Goal: Transaction & Acquisition: Subscribe to service/newsletter

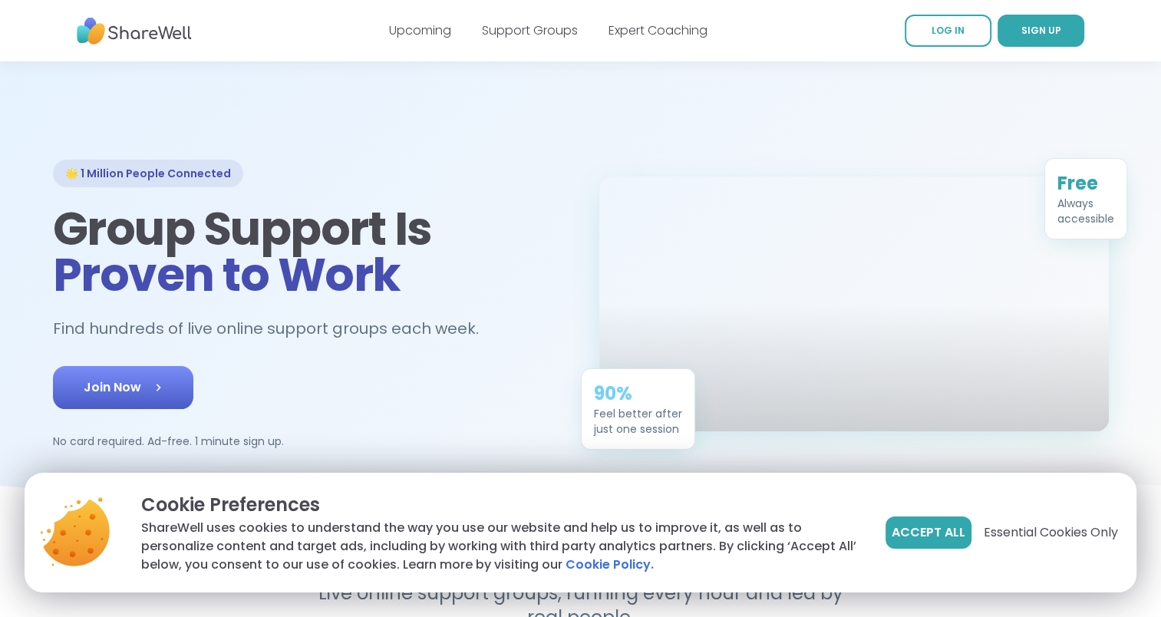
click at [175, 368] on link "Join Now" at bounding box center [123, 387] width 140 height 43
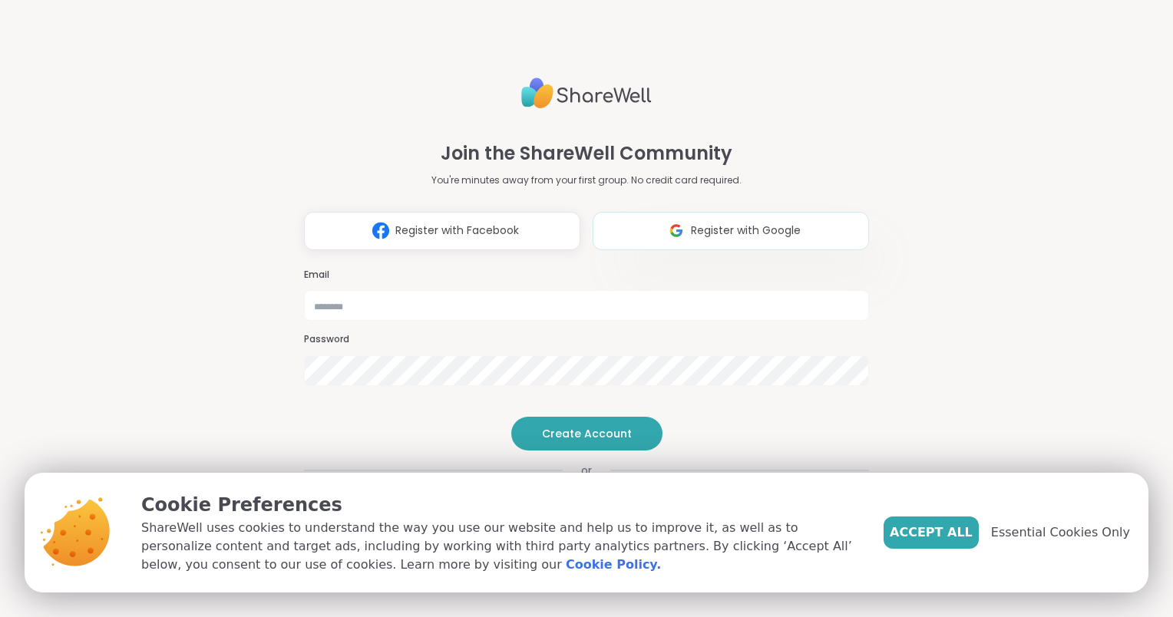
click at [662, 216] on img at bounding box center [676, 230] width 29 height 28
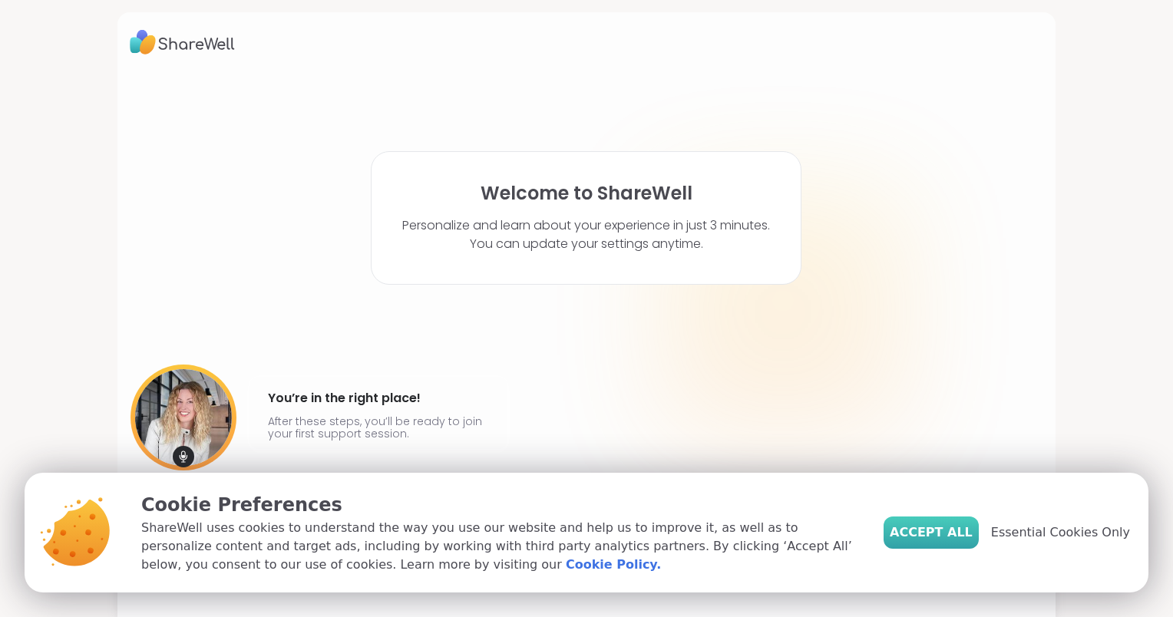
click at [962, 533] on span "Accept All" at bounding box center [931, 532] width 83 height 18
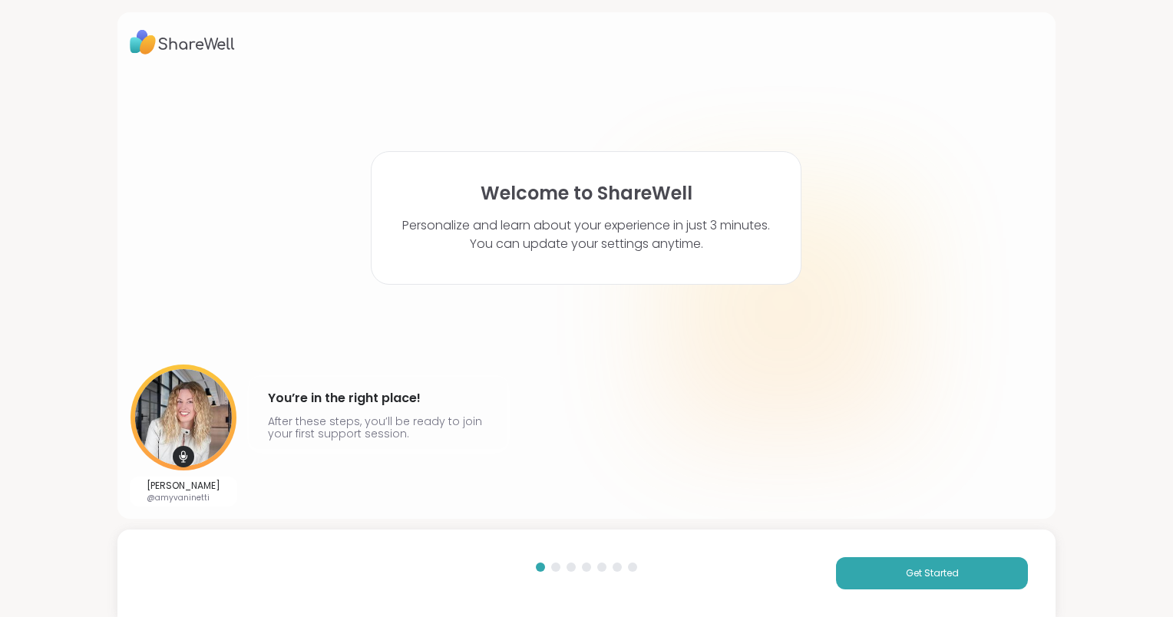
click at [1172, 405] on html "Welcome to ShareWell Personalize and learn about your experience in just 3 minu…" at bounding box center [586, 308] width 1173 height 617
click at [1167, 417] on html "Welcome to ShareWell Personalize and learn about your experience in just 3 minu…" at bounding box center [586, 308] width 1173 height 617
